Goal: Navigation & Orientation: Find specific page/section

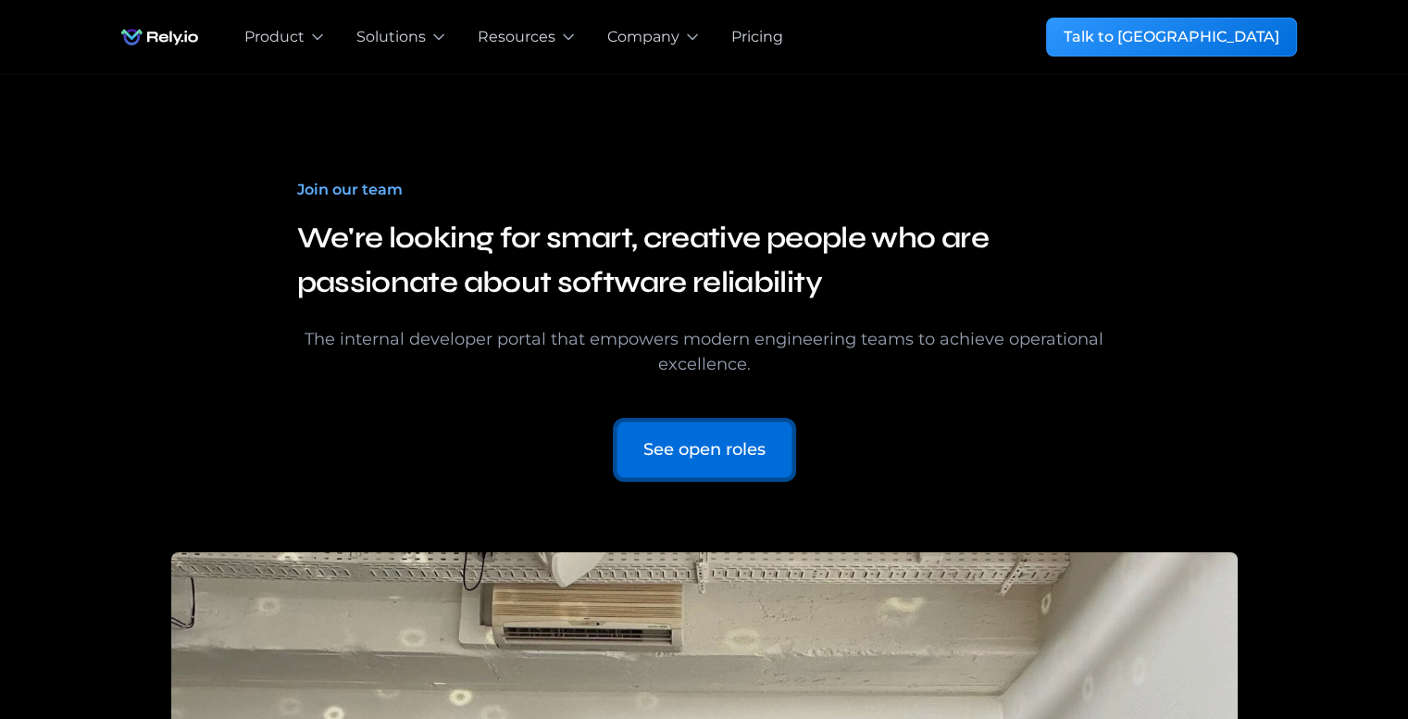
click at [767, 429] on link "See open roles" at bounding box center [705, 449] width 176 height 56
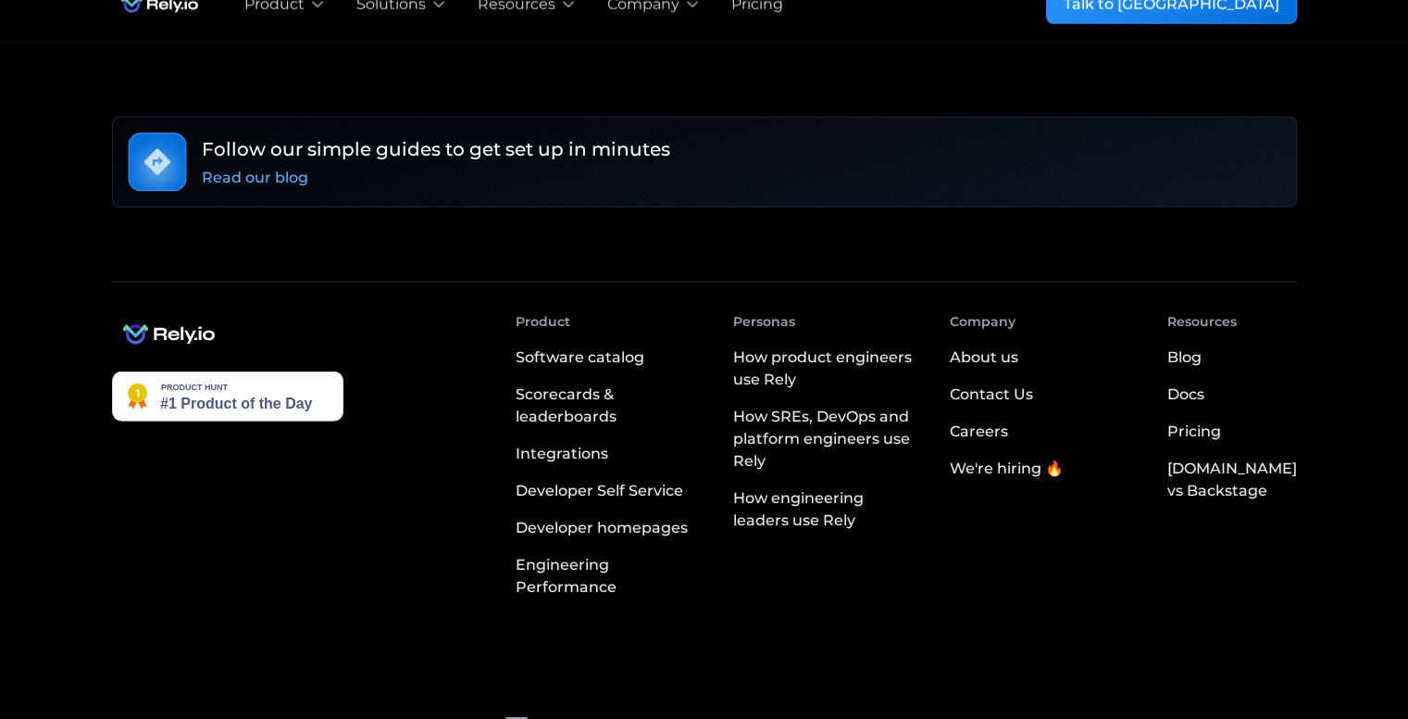
scroll to position [4964, 0]
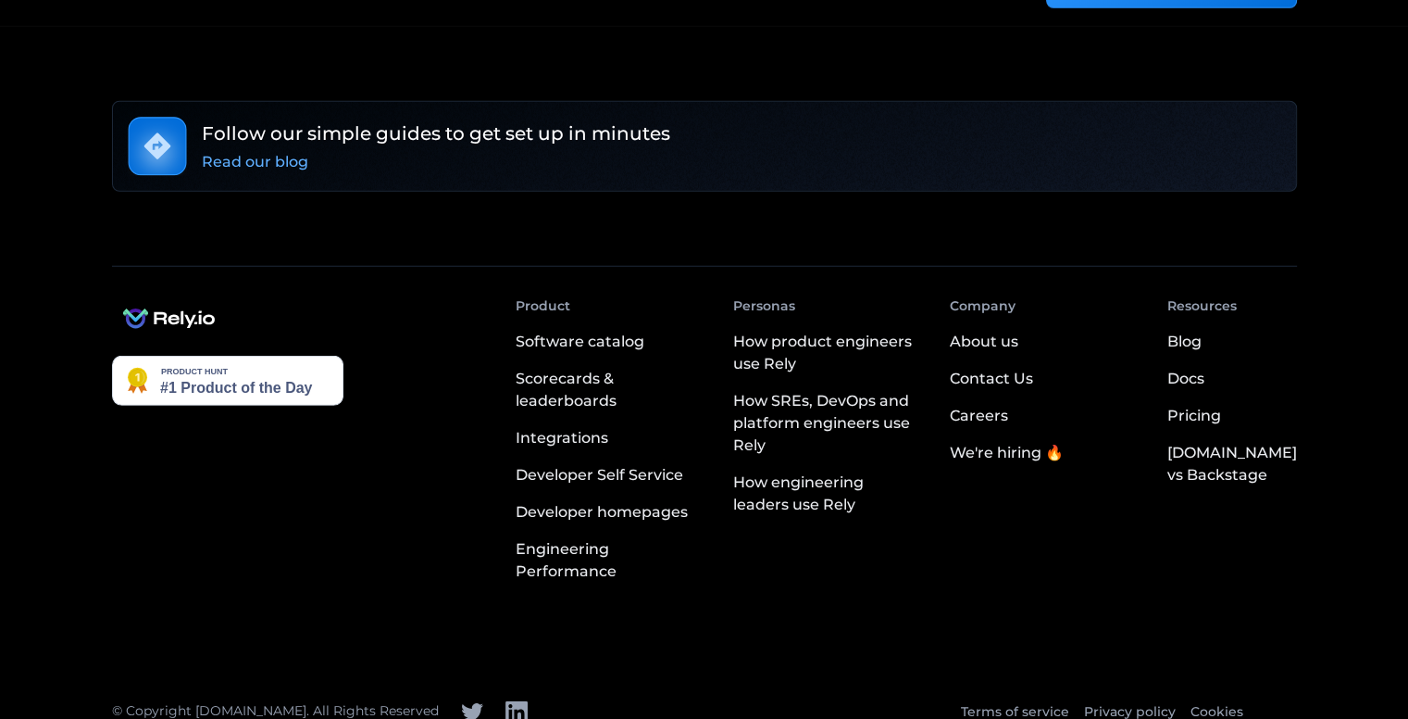
drag, startPoint x: 1421, startPoint y: 431, endPoint x: 1421, endPoint y: 656, distance: 225.9
click at [1040, 442] on div "We're hiring 🔥" at bounding box center [1007, 453] width 114 height 22
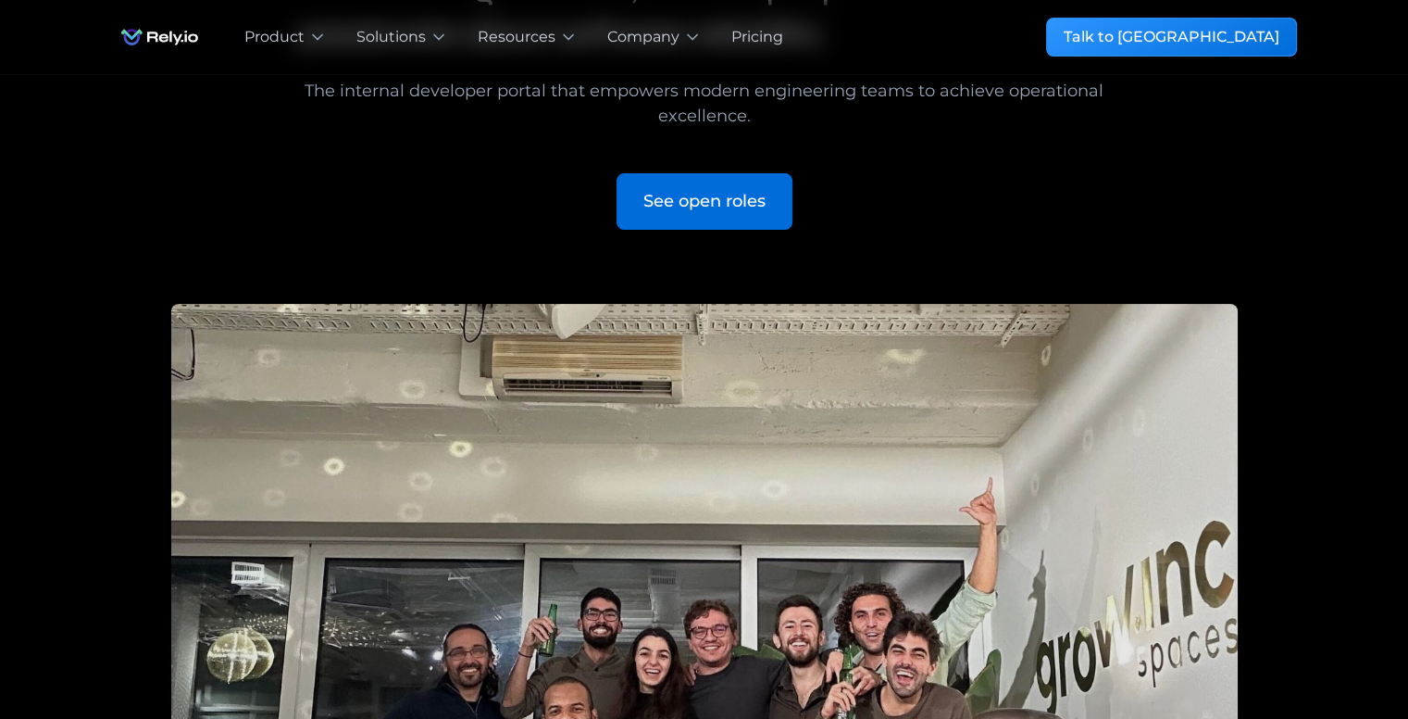
scroll to position [255, 0]
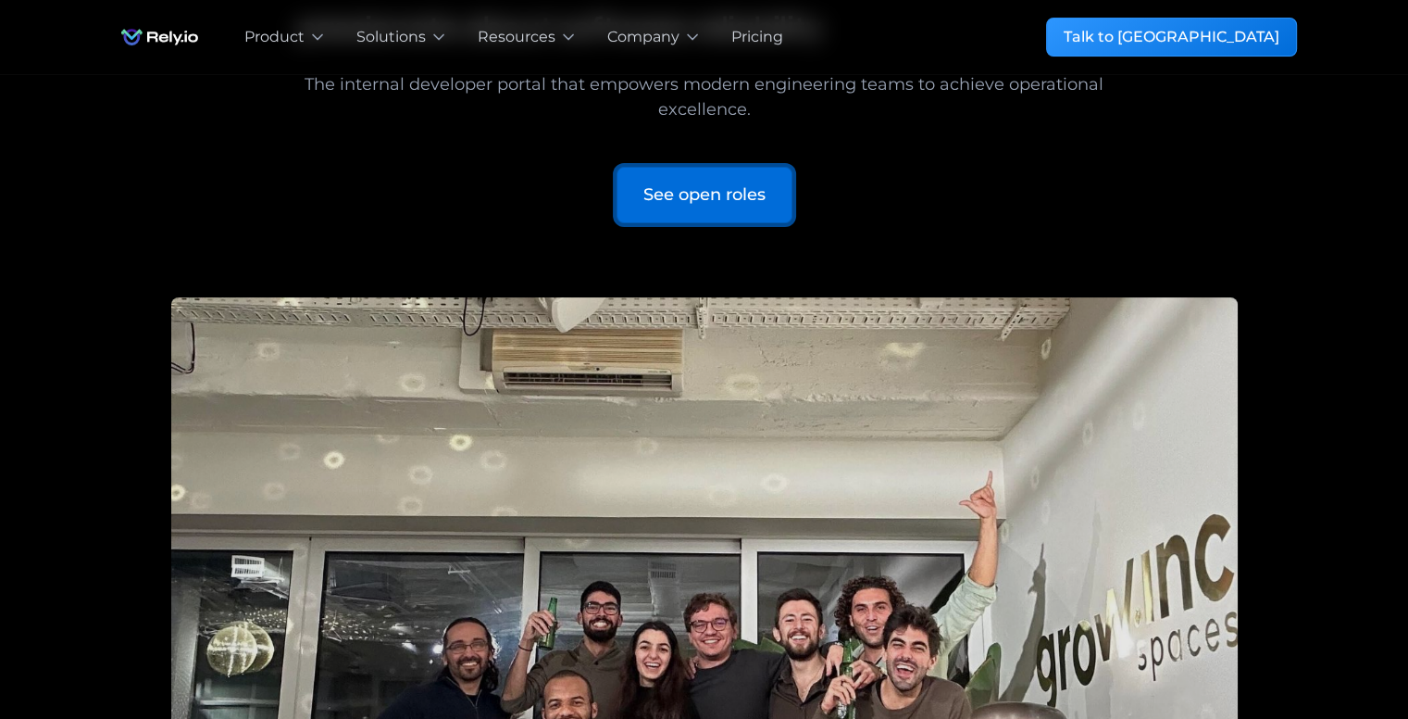
click at [770, 168] on link "See open roles" at bounding box center [705, 195] width 176 height 56
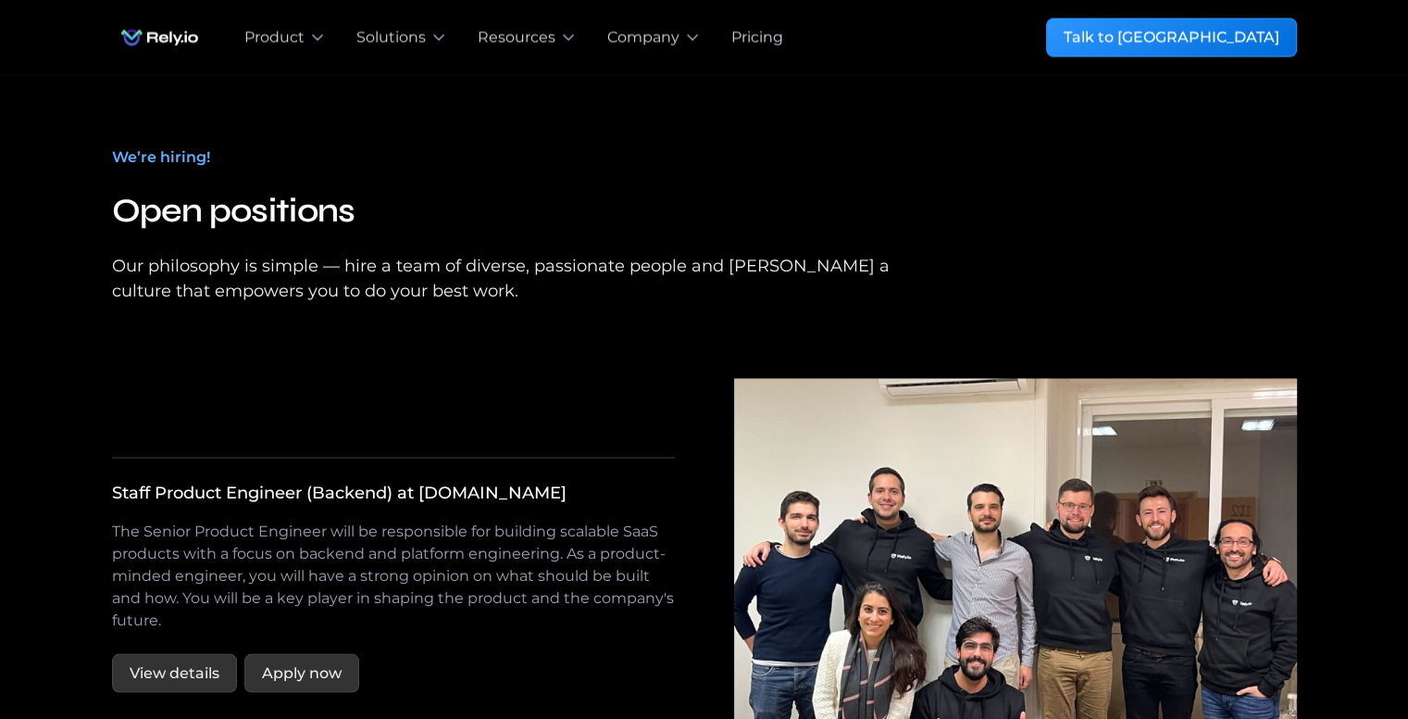
scroll to position [3135, 0]
